Goal: Download file/media

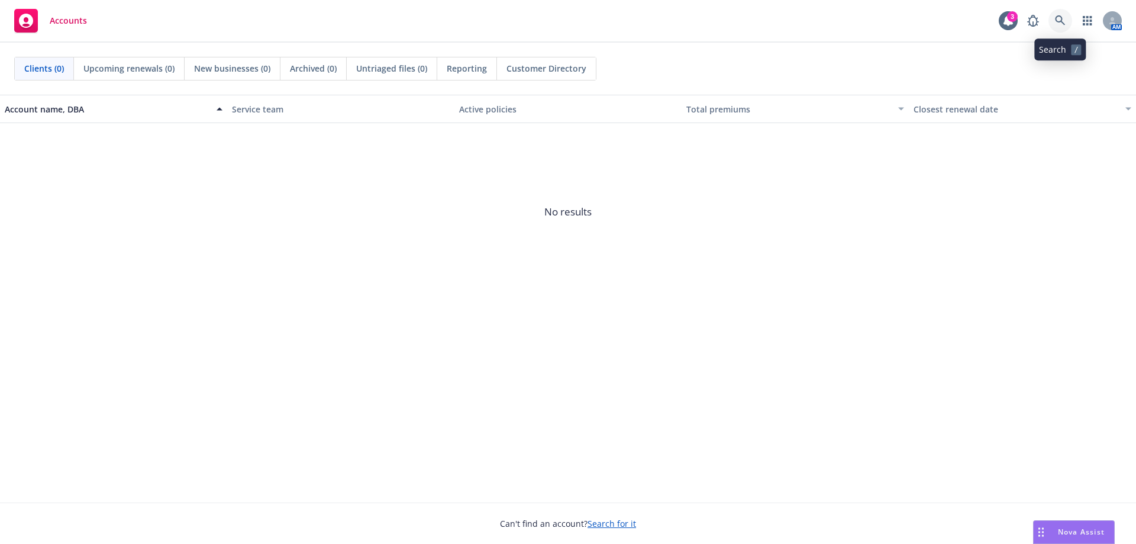
click at [1064, 21] on icon at bounding box center [1060, 20] width 11 height 11
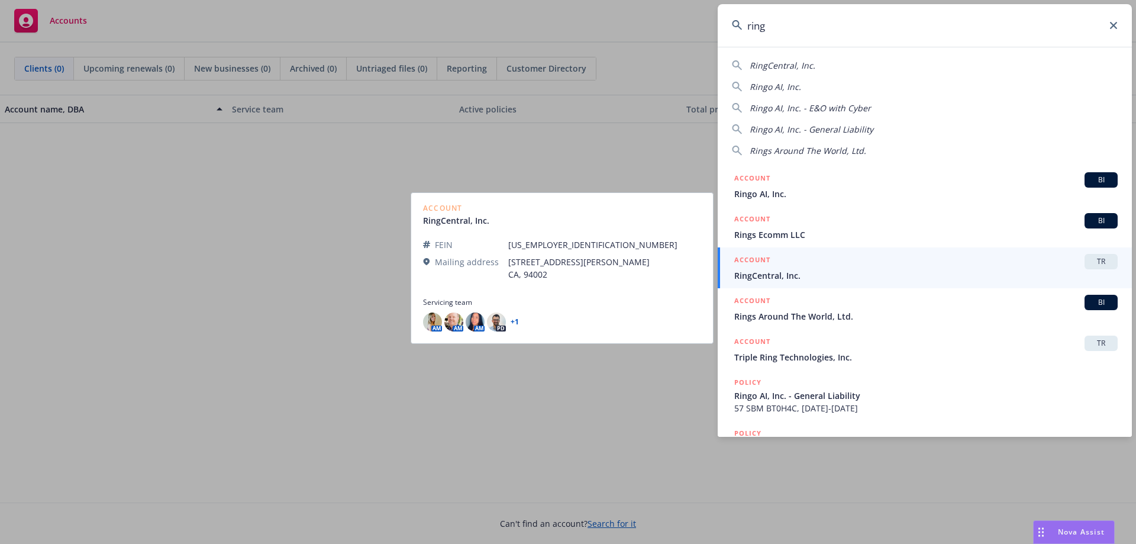
type input "ring"
click at [761, 276] on span "RingCentral, Inc." at bounding box center [926, 275] width 384 height 12
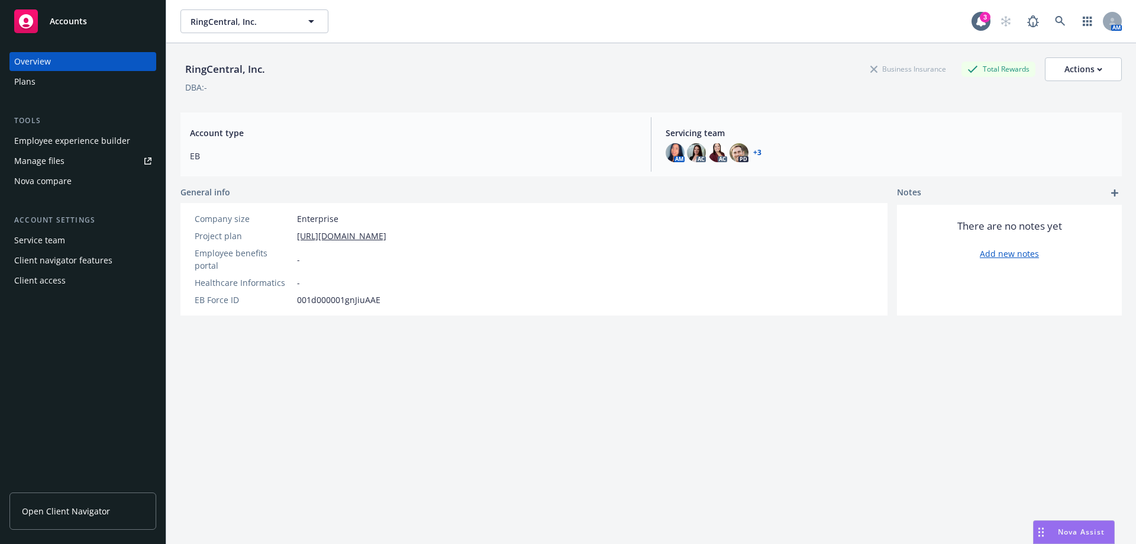
click at [53, 162] on div "Manage files" at bounding box center [39, 161] width 50 height 19
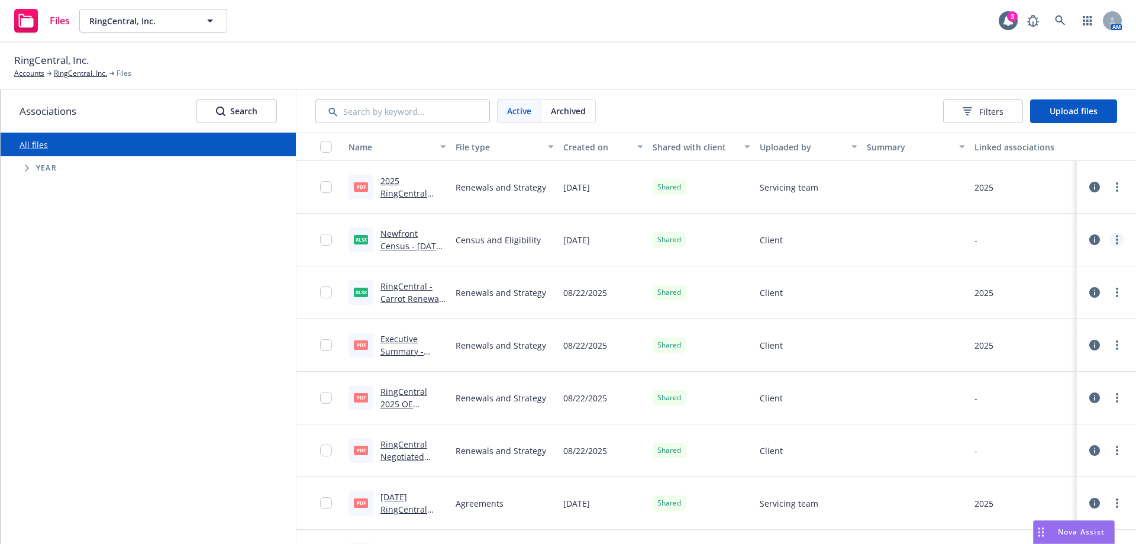
click at [1116, 240] on circle "more" at bounding box center [1117, 240] width 2 height 2
click at [1040, 312] on link "Download" at bounding box center [1056, 311] width 118 height 24
click at [1110, 241] on link "more" at bounding box center [1117, 240] width 14 height 14
click at [943, 247] on div at bounding box center [915, 240] width 107 height 53
click at [1110, 293] on link "more" at bounding box center [1117, 292] width 14 height 14
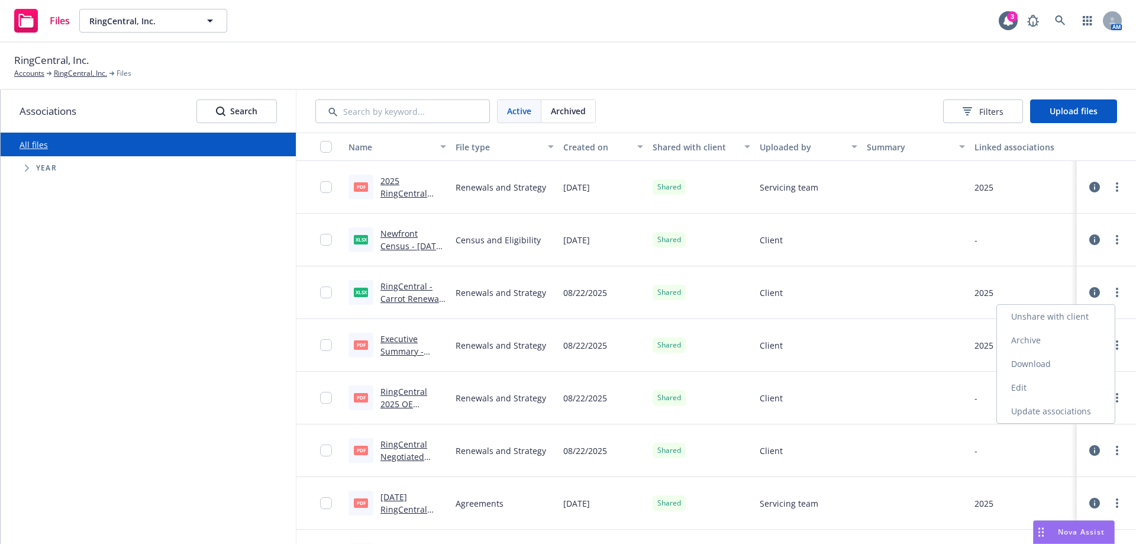
click at [1044, 363] on link "Download" at bounding box center [1056, 364] width 118 height 24
